Goal: Task Accomplishment & Management: Use online tool/utility

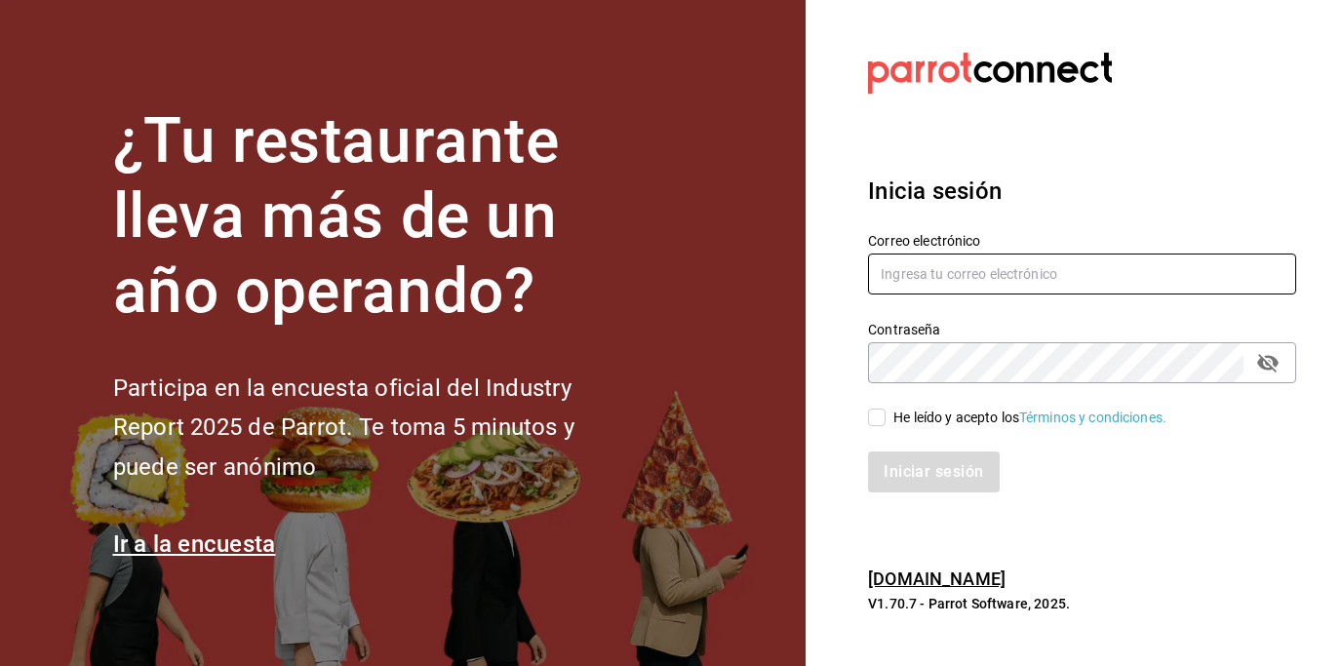
type input "centrosdeconsumo@yesyesstudio.com"
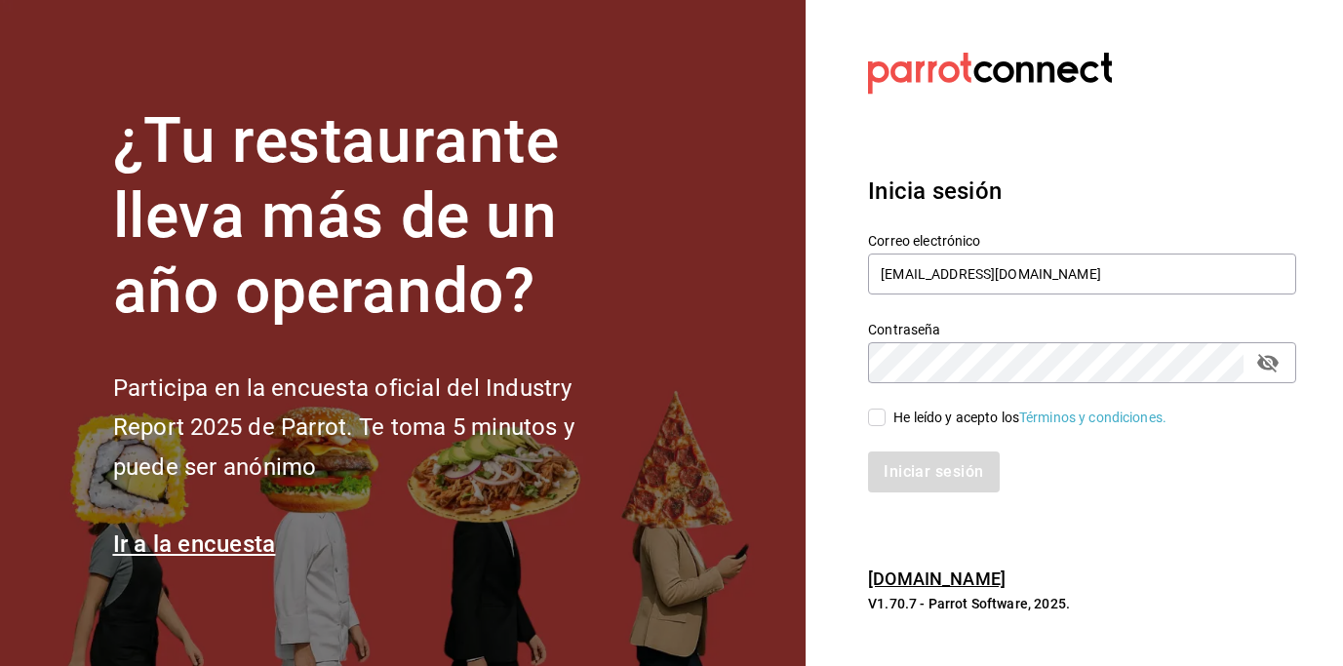
click at [884, 417] on input "He leído y acepto los Términos y condiciones." at bounding box center [877, 418] width 18 height 18
checkbox input "true"
click at [916, 466] on button "Iniciar sesión" at bounding box center [934, 472] width 133 height 41
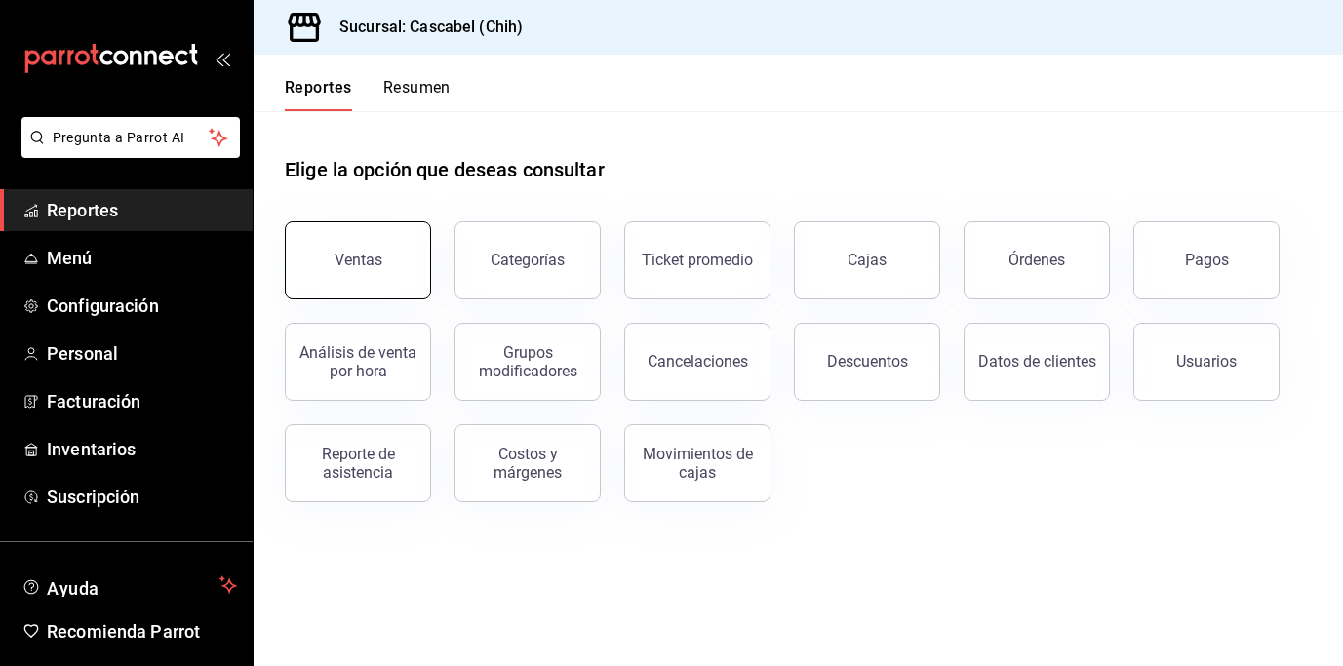
click at [378, 269] on button "Ventas" at bounding box center [358, 260] width 146 height 78
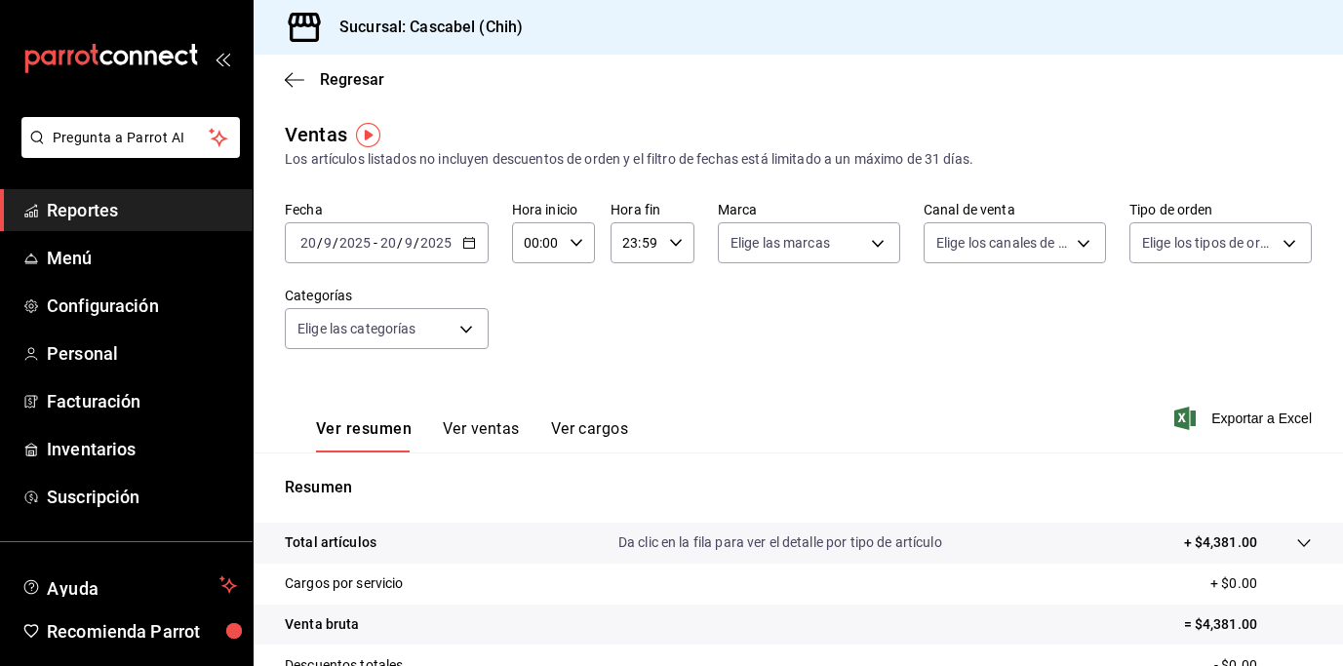
click at [470, 243] on icon "button" at bounding box center [469, 243] width 14 height 14
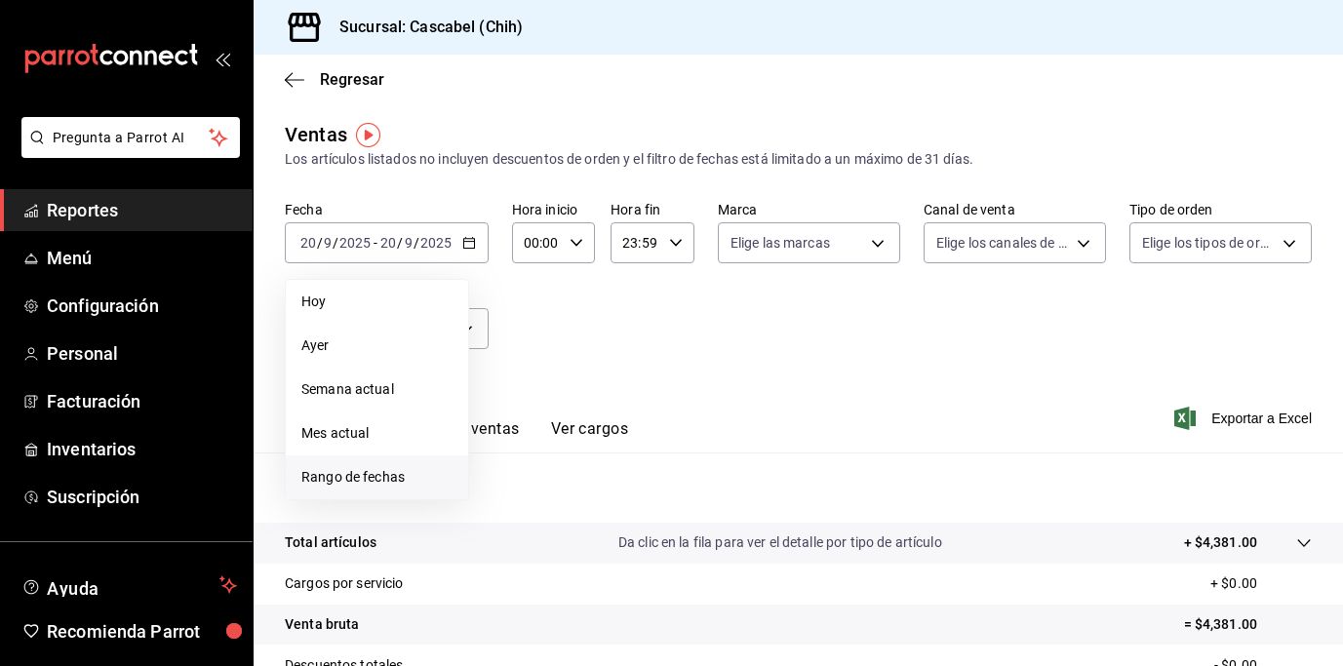
click at [383, 476] on span "Rango de fechas" at bounding box center [376, 477] width 151 height 20
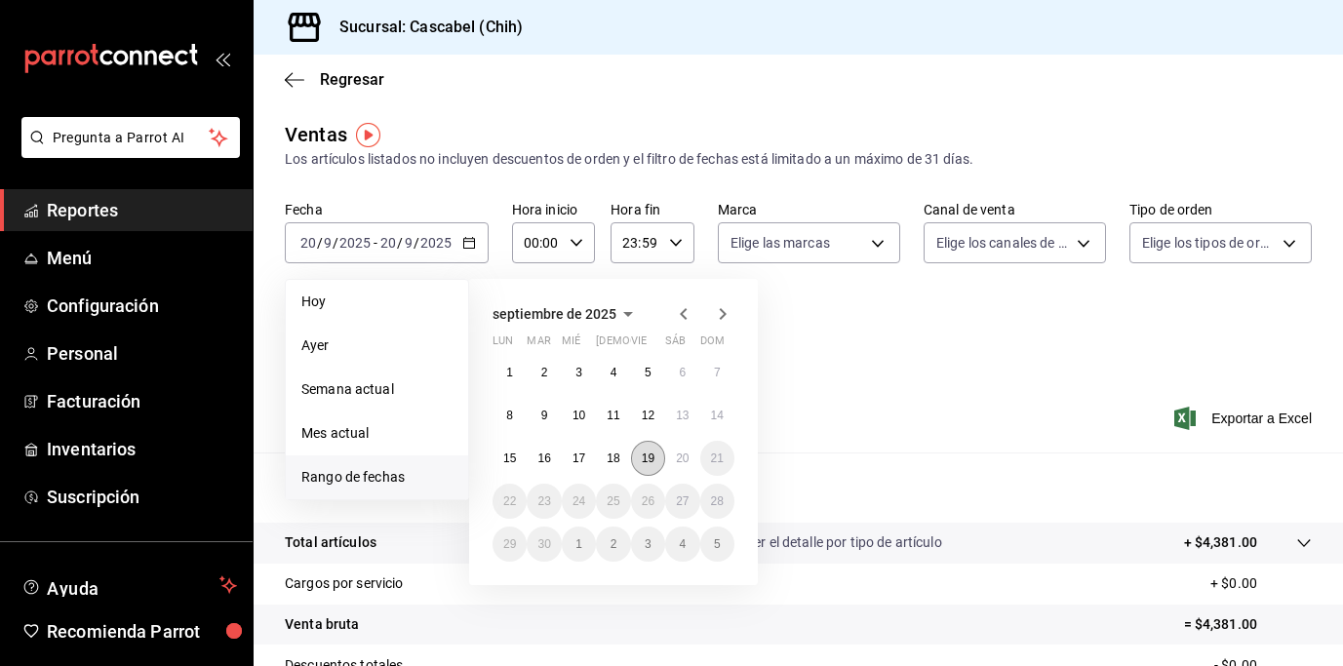
click at [635, 457] on button "19" at bounding box center [648, 458] width 34 height 35
click at [686, 458] on abbr "20" at bounding box center [682, 459] width 13 height 14
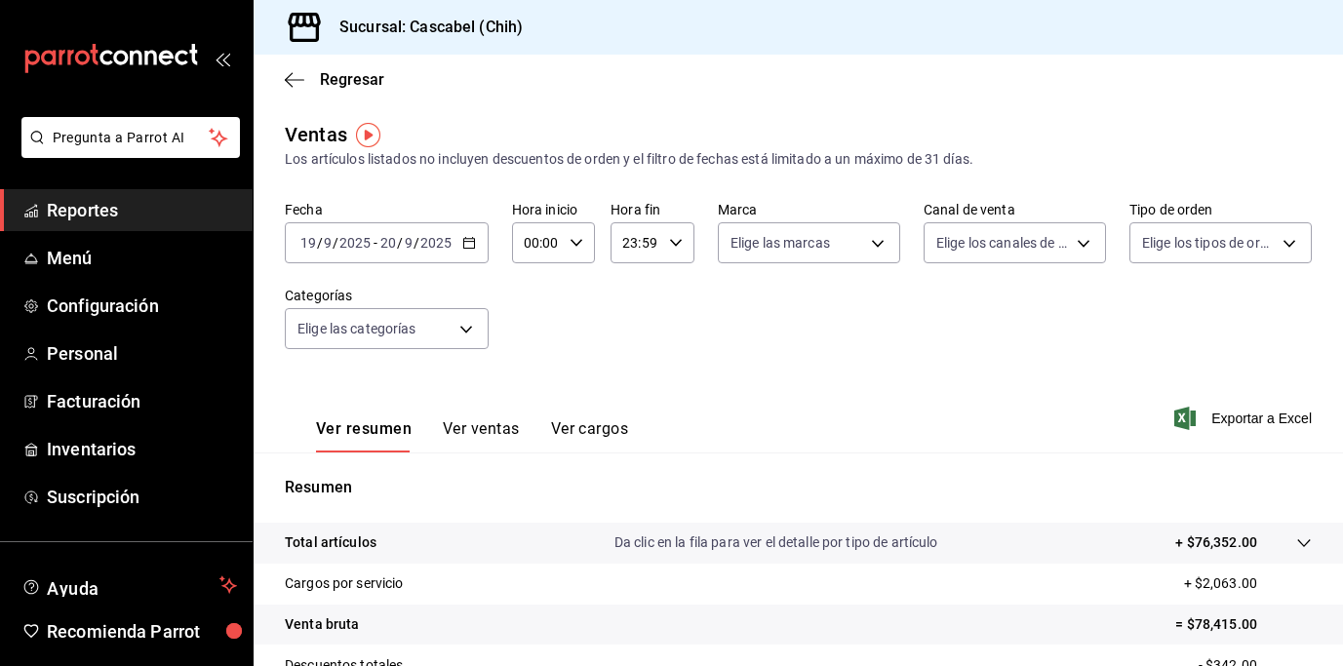
click at [574, 247] on icon "button" at bounding box center [577, 243] width 14 height 14
click at [535, 298] on span "12" at bounding box center [532, 295] width 10 height 16
type input "12:00"
click at [673, 242] on div at bounding box center [671, 333] width 1343 height 666
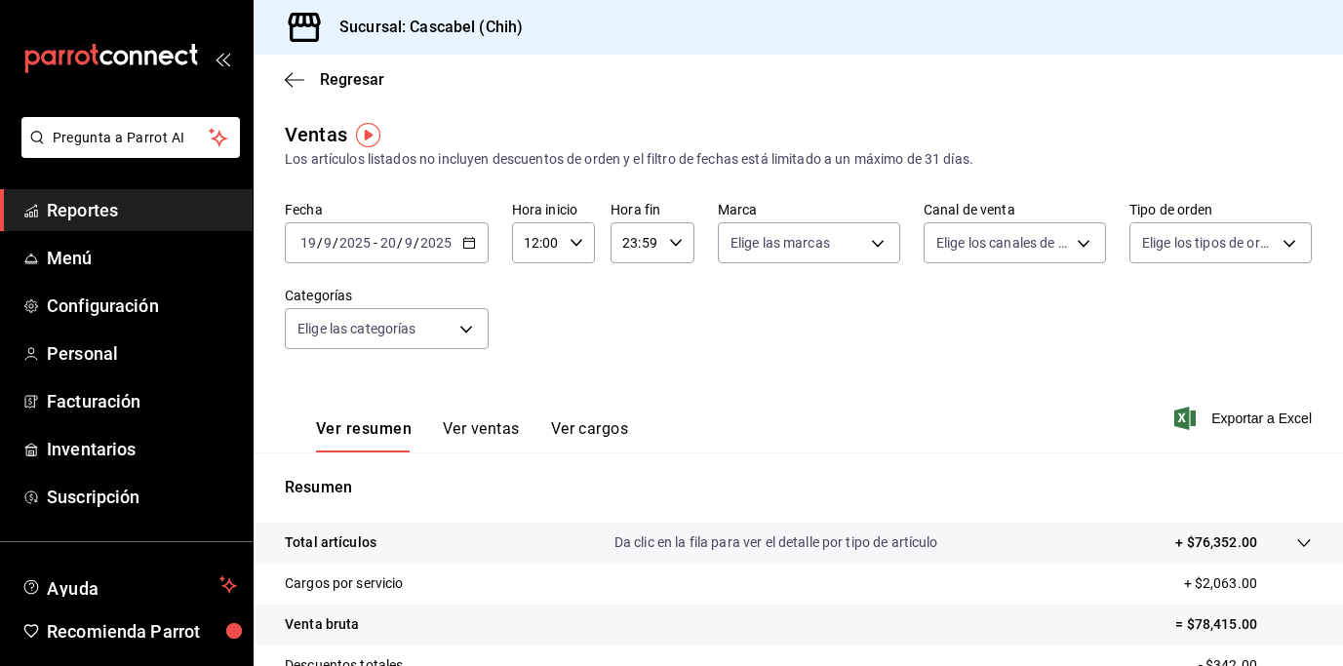
click at [670, 242] on div "00 01 02 03 04 05 06 07 08 09 10 11 12 13 14 15 16 17 18 19 20 21 22 23 00 01 0…" at bounding box center [671, 336] width 1343 height 660
click at [669, 243] on icon "button" at bounding box center [676, 243] width 14 height 14
click at [636, 357] on button "02" at bounding box center [627, 359] width 33 height 39
type input "02:59"
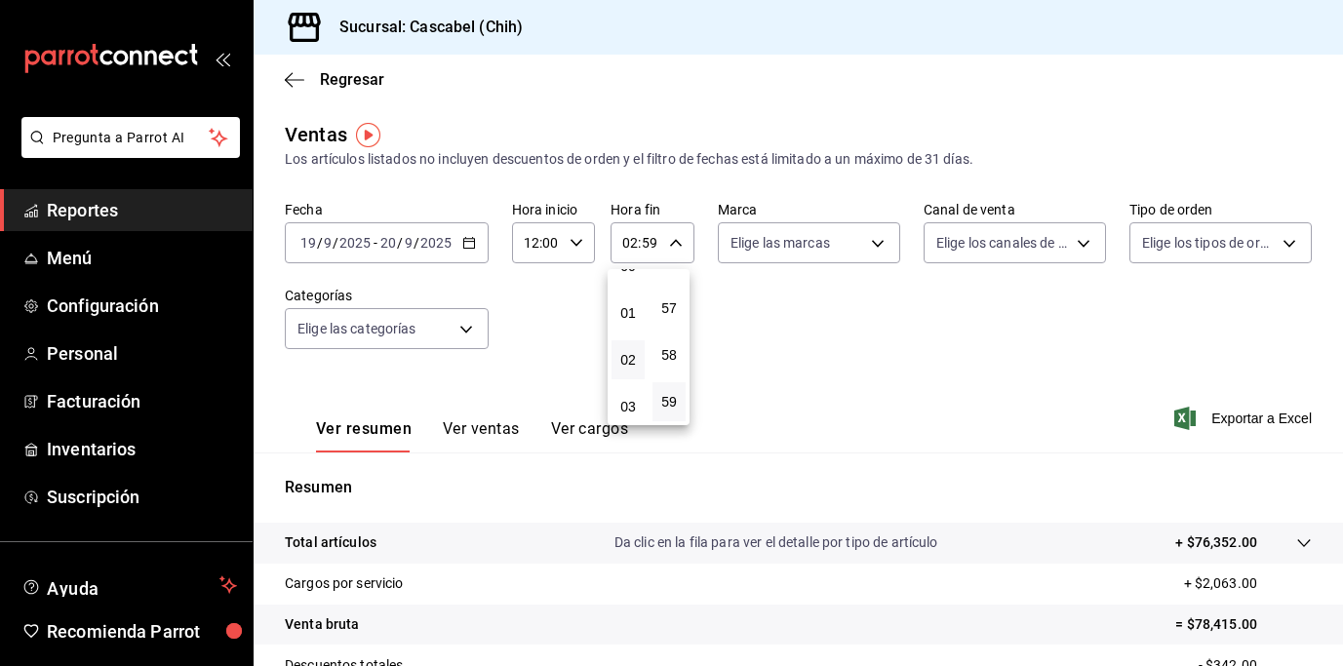
click at [1055, 304] on div at bounding box center [671, 333] width 1343 height 666
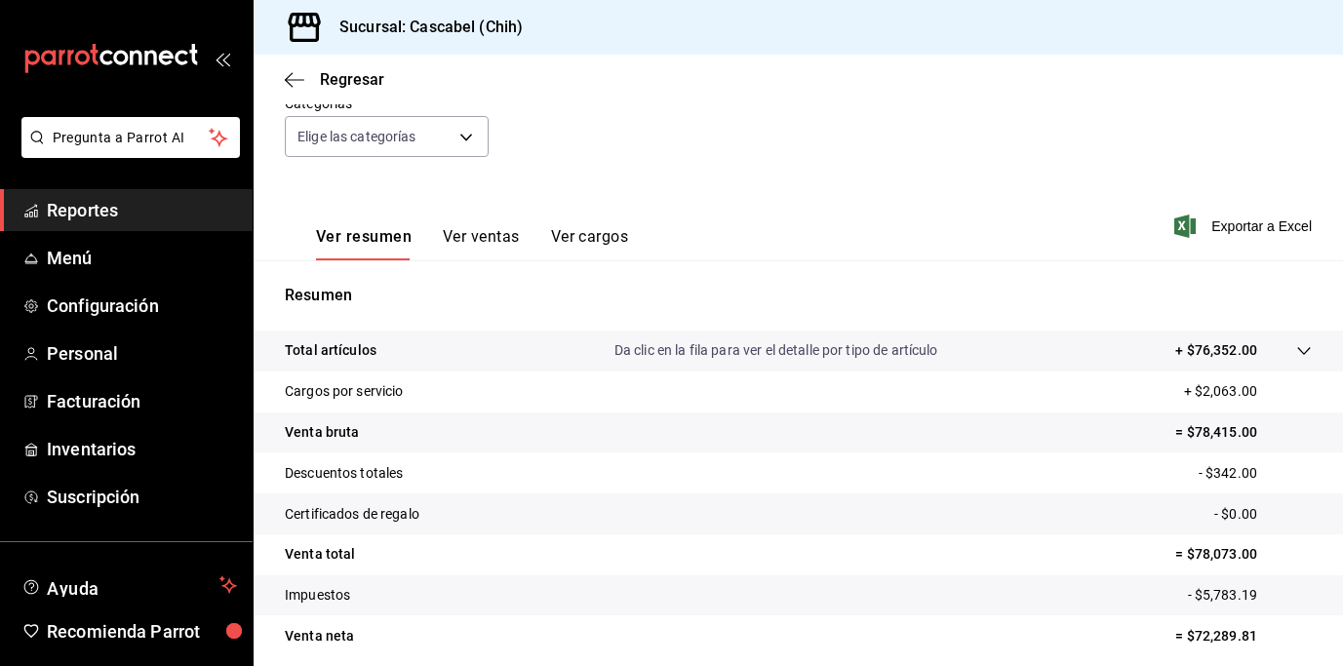
scroll to position [268, 0]
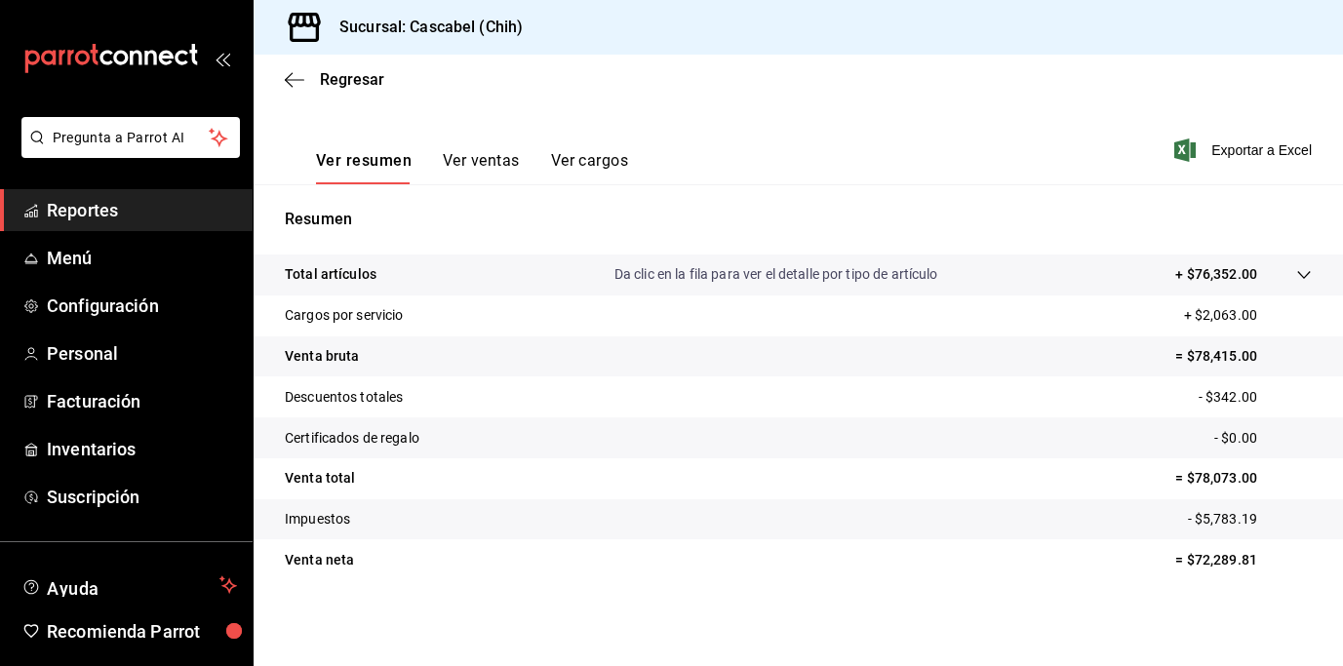
click at [1299, 276] on tr "Total artículos Da clic en la fila para ver el detalle por tipo de artículo + $…" at bounding box center [798, 275] width 1089 height 41
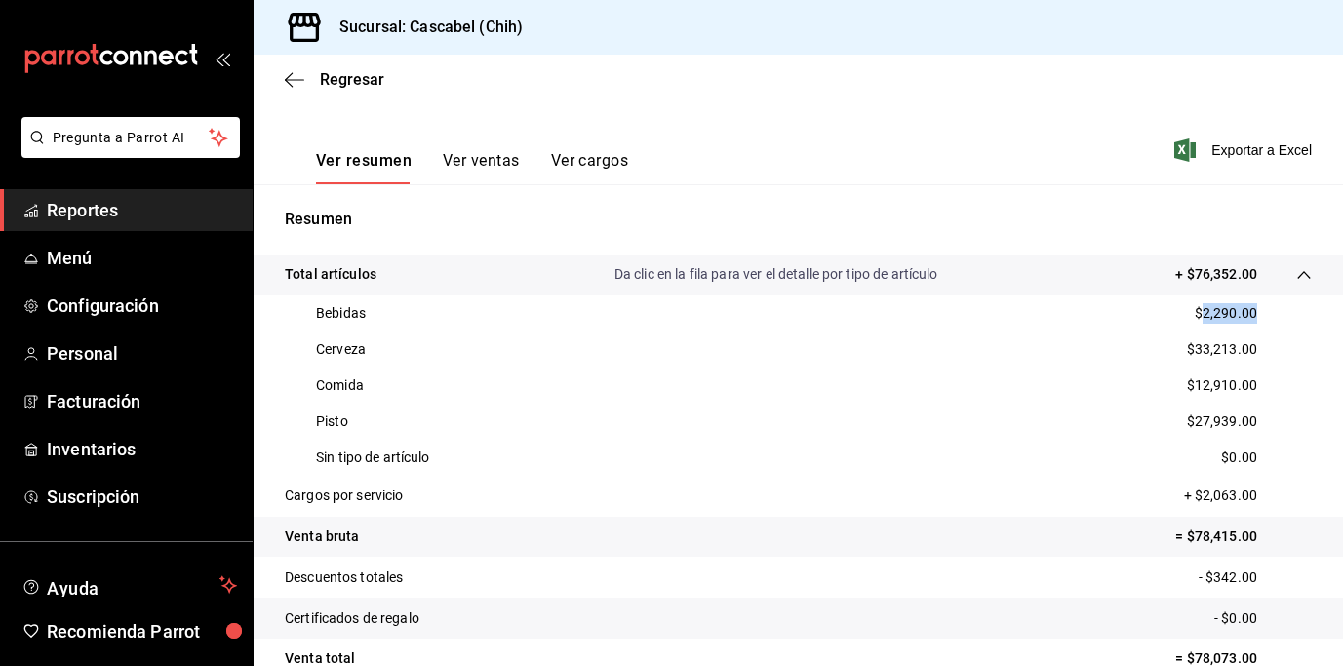
drag, startPoint x: 1255, startPoint y: 312, endPoint x: 1190, endPoint y: 311, distance: 65.3
click at [1190, 311] on div "Bebidas $2,290.00" at bounding box center [798, 313] width 1027 height 36
copy p "2,290.00"
drag, startPoint x: 1253, startPoint y: 347, endPoint x: 1183, endPoint y: 347, distance: 70.2
click at [1183, 347] on div "Cerveza $33,213.00" at bounding box center [798, 350] width 1027 height 36
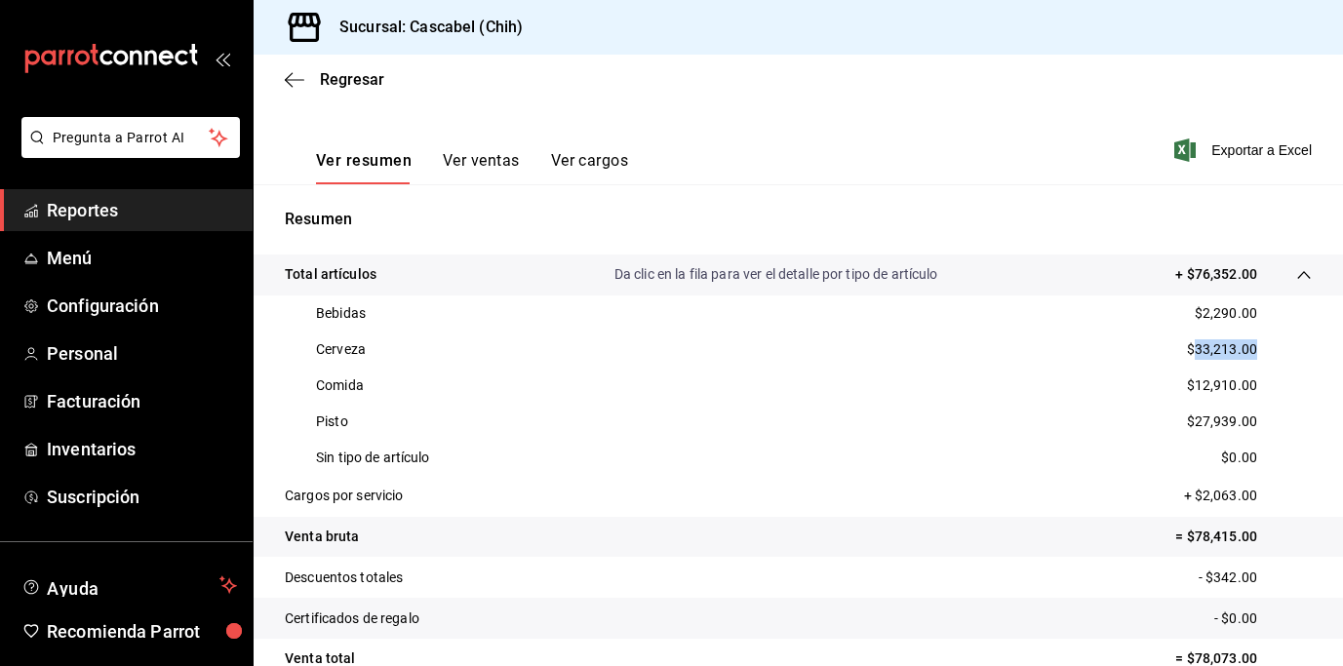
copy p "33,213.00"
drag, startPoint x: 1245, startPoint y: 384, endPoint x: 1183, endPoint y: 383, distance: 62.4
click at [1183, 383] on div "Comida $12,910.00" at bounding box center [798, 386] width 1027 height 36
copy p "12,910.00"
drag, startPoint x: 1246, startPoint y: 423, endPoint x: 1183, endPoint y: 421, distance: 63.4
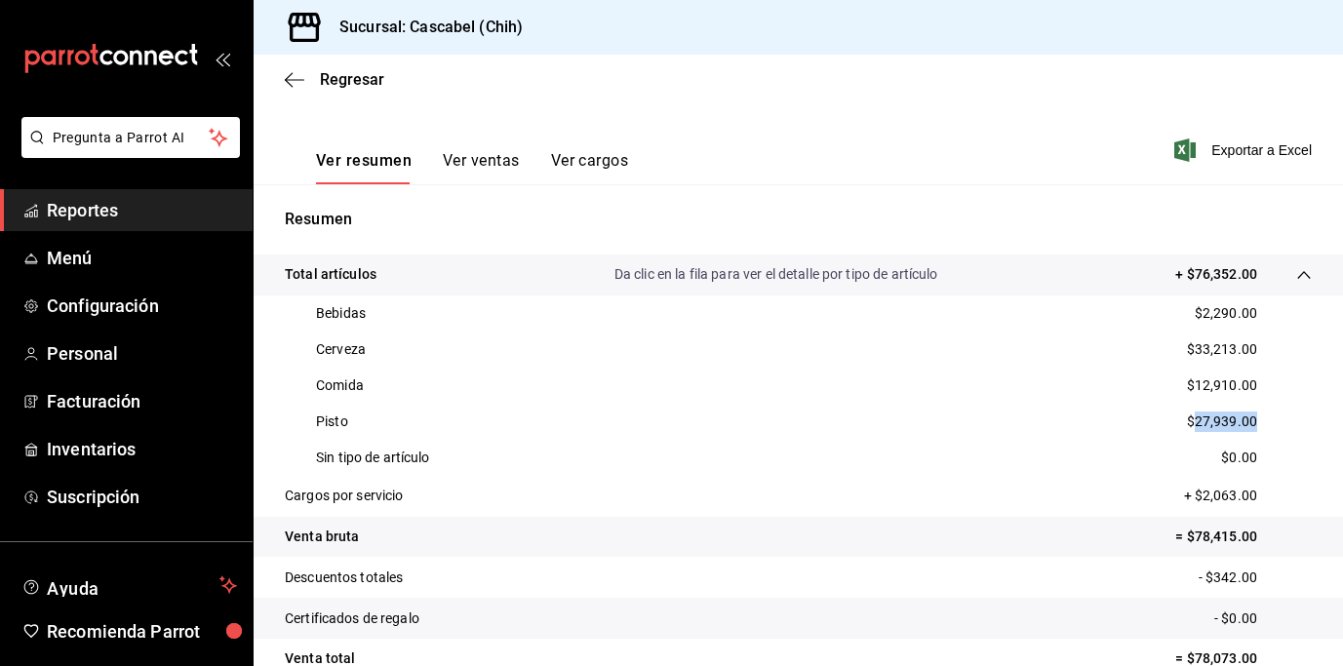
click at [1183, 421] on div "Pisto $27,939.00" at bounding box center [798, 422] width 1027 height 36
copy p "27,939.00"
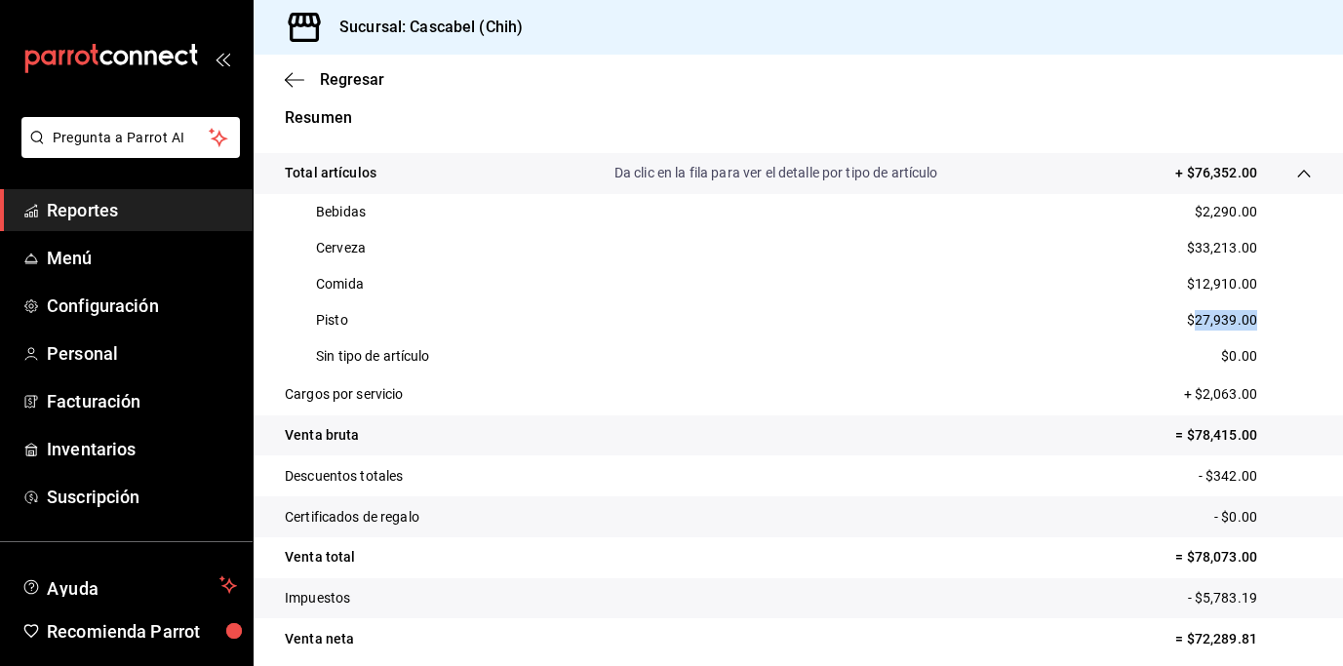
scroll to position [379, 0]
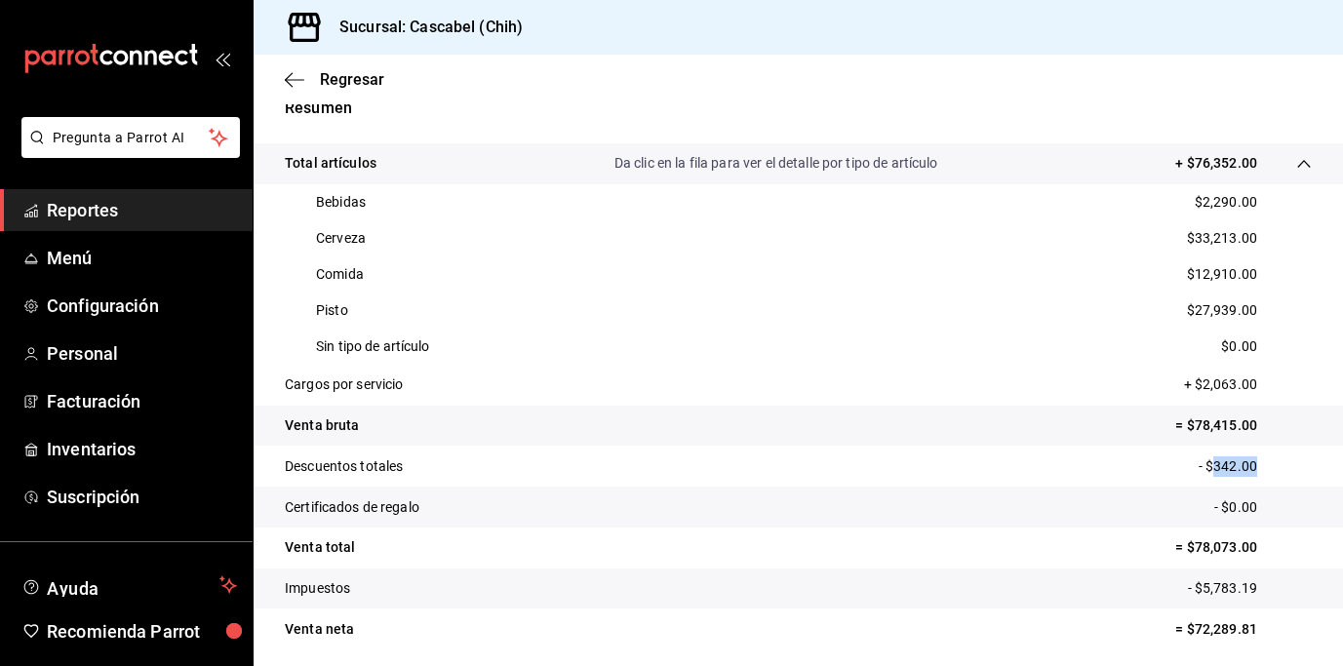
drag, startPoint x: 1250, startPoint y: 462, endPoint x: 1201, endPoint y: 462, distance: 48.8
click at [1201, 462] on p "- $342.00" at bounding box center [1255, 466] width 113 height 20
copy p "342.00"
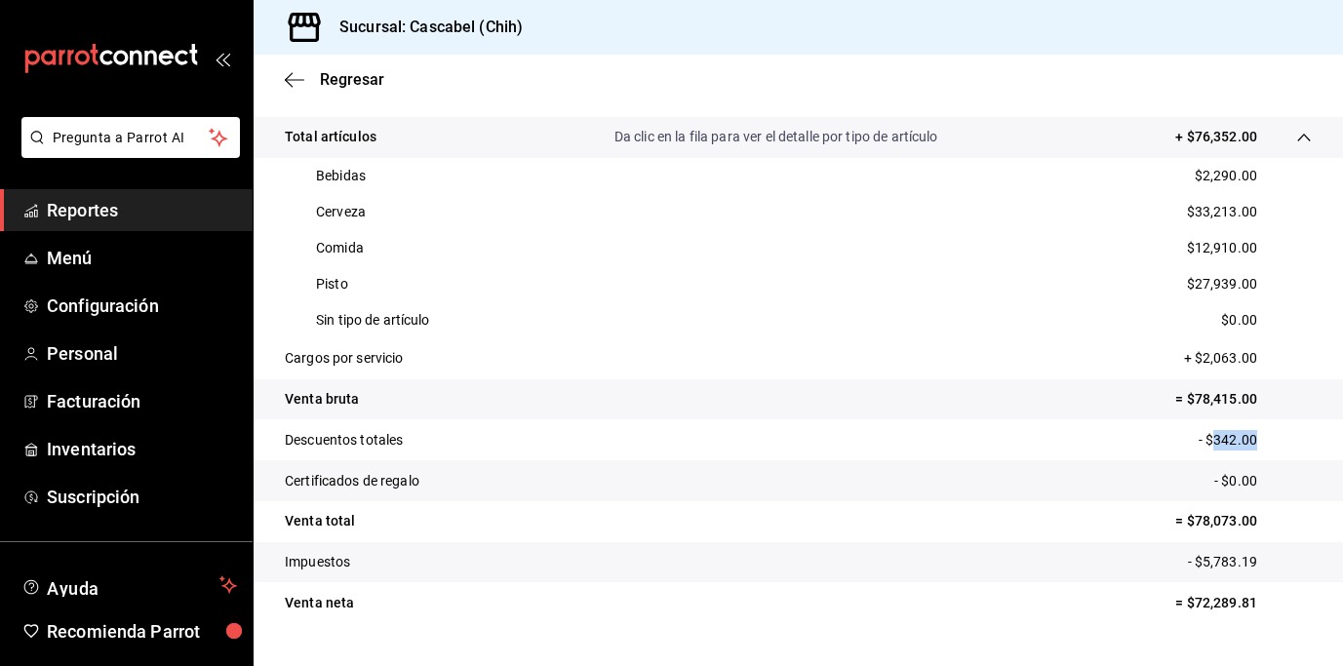
scroll to position [407, 0]
drag, startPoint x: 1246, startPoint y: 359, endPoint x: 1188, endPoint y: 359, distance: 58.5
click at [1188, 359] on p "+ $2,063.00" at bounding box center [1248, 357] width 128 height 20
copy p "2,063.00"
